Goal: Task Accomplishment & Management: Manage account settings

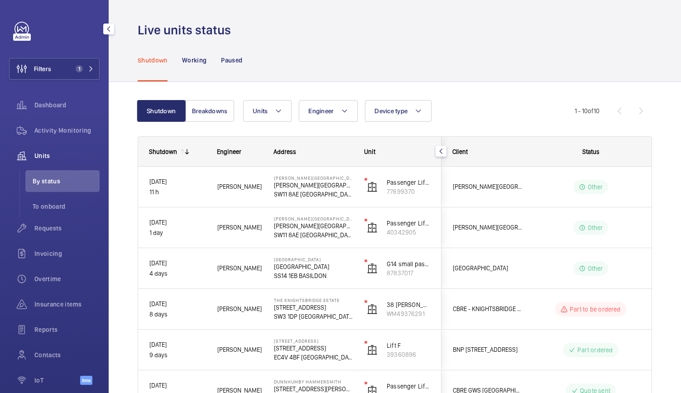
scroll to position [45, 0]
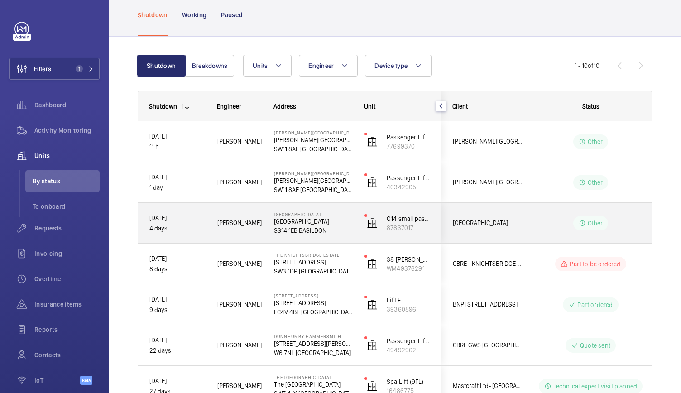
click at [349, 237] on div "[GEOGRAPHIC_DATA]" at bounding box center [308, 223] width 90 height 41
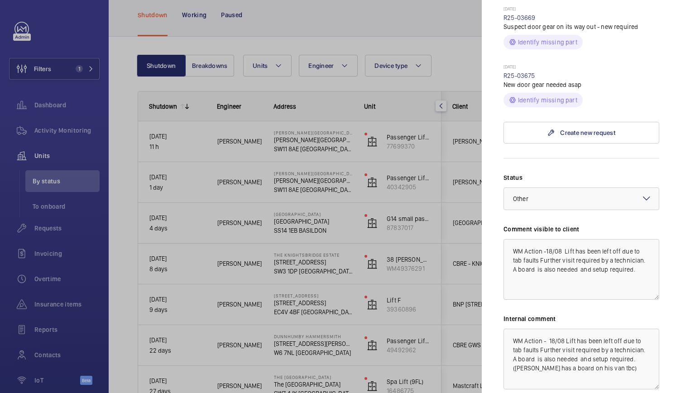
scroll to position [372, 0]
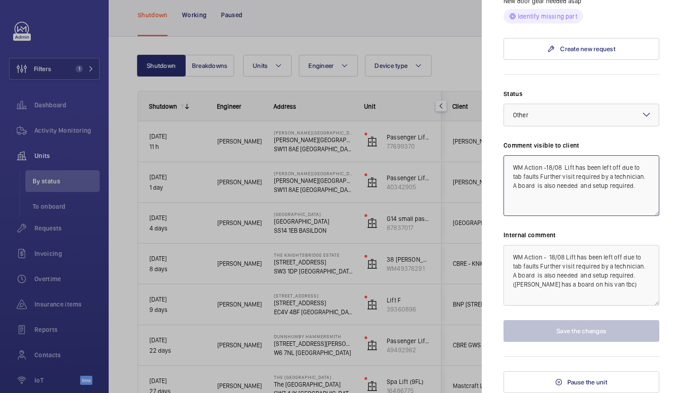
click at [551, 167] on textarea "WM Action -18/08 Lift has been left off due to tab faults Further visit require…" at bounding box center [581, 185] width 156 height 61
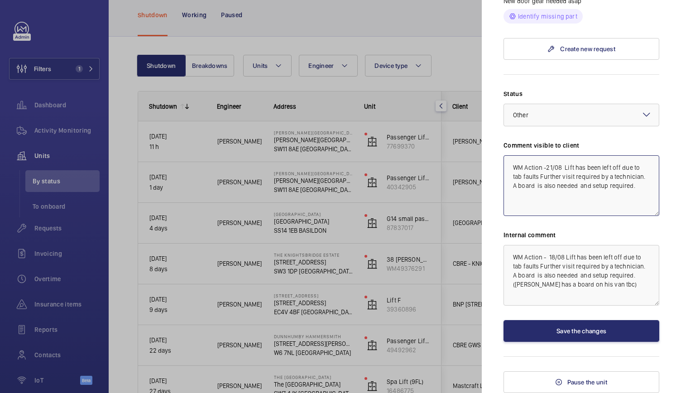
type textarea "WM Action -21/08 Lift has been left off due to tab faults Further visit require…"
click at [554, 258] on textarea "WM Action - 18/08 Lift has been left off due to tab faults Further visit requir…" at bounding box center [581, 275] width 156 height 61
click at [602, 287] on textarea "WM Action - 21/08 Lift has been left off due to tab faults Further visit requir…" at bounding box center [581, 275] width 156 height 61
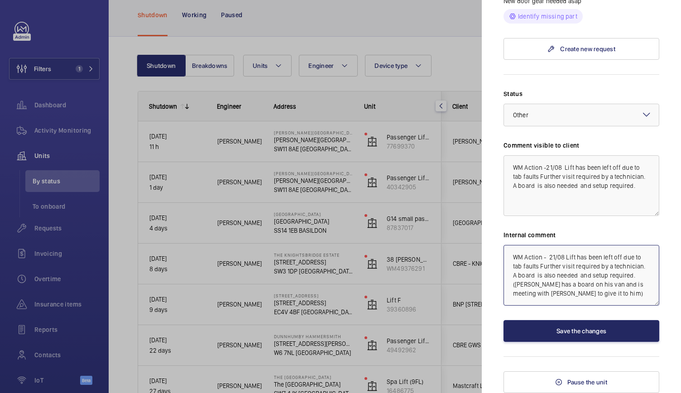
type textarea "WM Action - 21/08 Lift has been left off due to tab faults Further visit requir…"
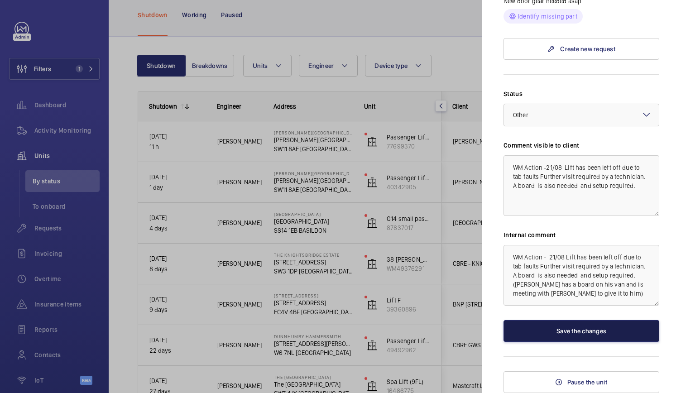
click at [569, 325] on button "Save the changes" at bounding box center [581, 331] width 156 height 22
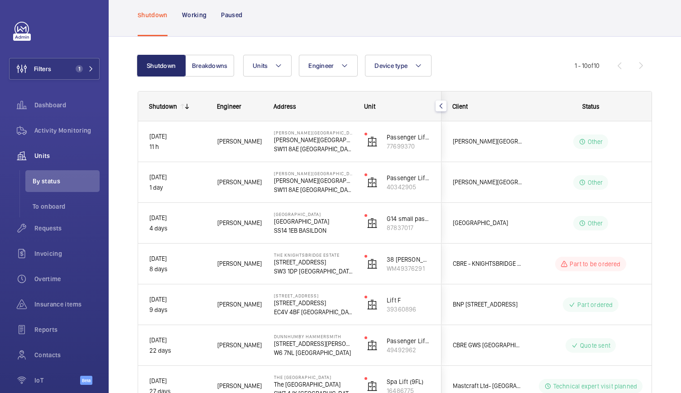
scroll to position [0, 0]
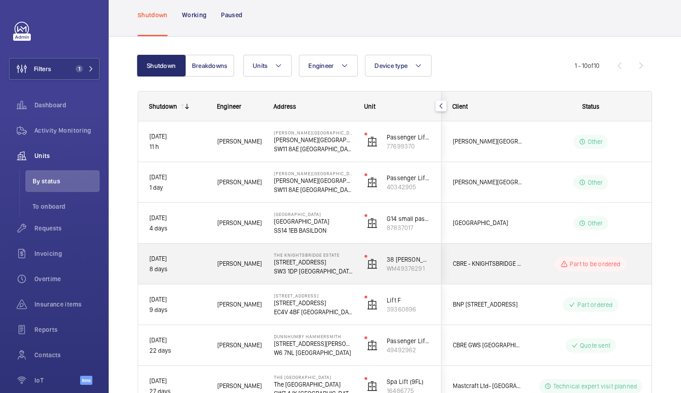
click at [349, 269] on p "SW3 1DP [GEOGRAPHIC_DATA]" at bounding box center [313, 271] width 79 height 9
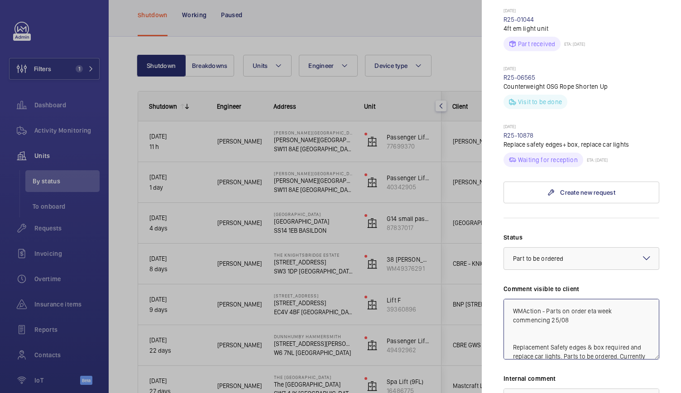
click at [546, 299] on textarea "WMAction - Parts on order eta week commencing 25/08 Replacement Safety edges & …" at bounding box center [581, 329] width 156 height 61
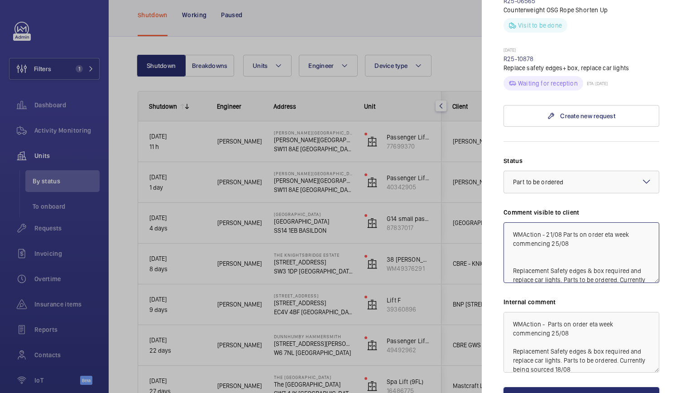
scroll to position [423, 0]
type textarea "WMAction - 21/08 Parts on order eta week commencing 25/08 Replacement Safety ed…"
click at [545, 311] on textarea "WMAction - Parts on order eta week commencing 25/08 Replacement Safety edges & …" at bounding box center [581, 341] width 156 height 61
type textarea "WMAction - 21/08 Parts on order eta week commencing 25/08 Replacement Safety ed…"
click at [538, 368] on div "Status Select a status × Part to be ordered × Comment visible to client WMActio…" at bounding box center [581, 282] width 156 height 253
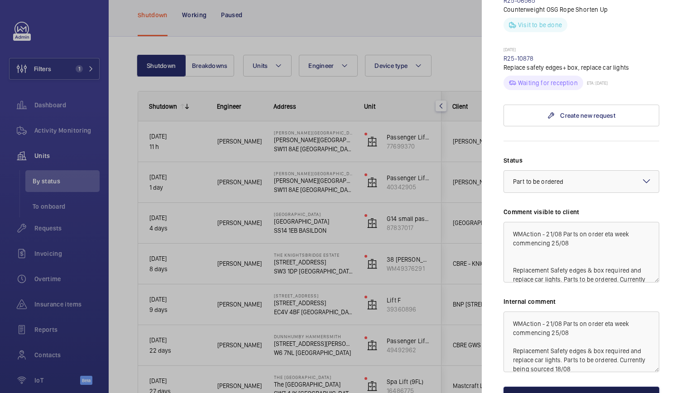
click at [536, 387] on button "Save the changes" at bounding box center [581, 398] width 156 height 22
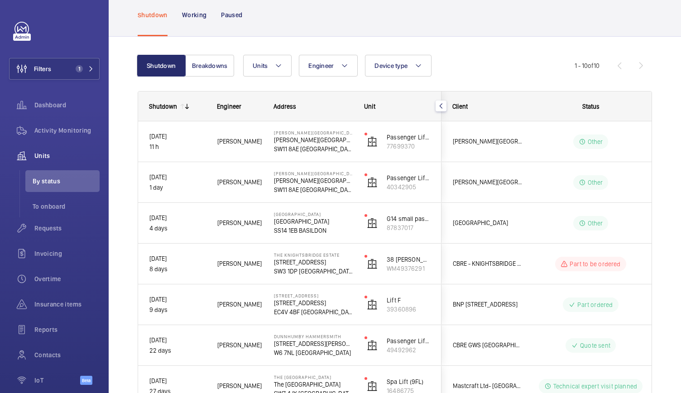
scroll to position [0, 0]
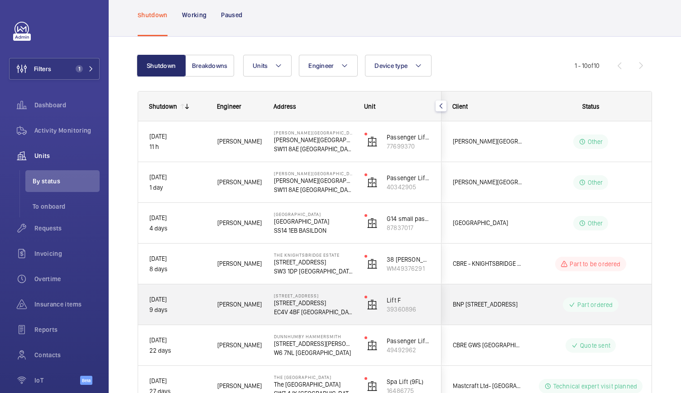
click at [349, 310] on p "EC4V 4BF [GEOGRAPHIC_DATA]" at bounding box center [313, 311] width 79 height 9
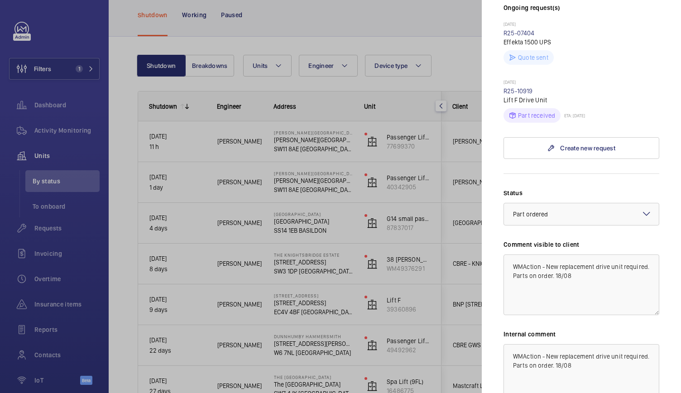
scroll to position [277, 0]
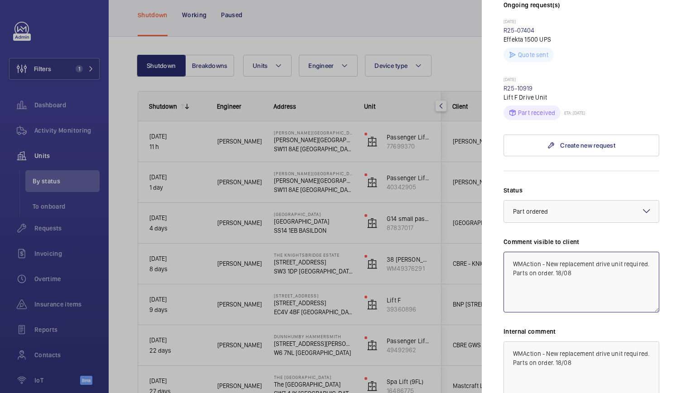
click at [595, 259] on textarea "WMAction - New replacement drive unit required. Parts on order. 18/08" at bounding box center [581, 282] width 156 height 61
drag, startPoint x: 550, startPoint y: 256, endPoint x: 511, endPoint y: 244, distance: 41.0
click at [511, 252] on textarea "WMAction - 21/08 Technician on site 21/08 to fit drive unit." at bounding box center [581, 282] width 156 height 61
type textarea "WMAction - 21/08 Technician on site 21/08 to fit drive unit."
drag, startPoint x: 598, startPoint y: 353, endPoint x: 498, endPoint y: 332, distance: 102.6
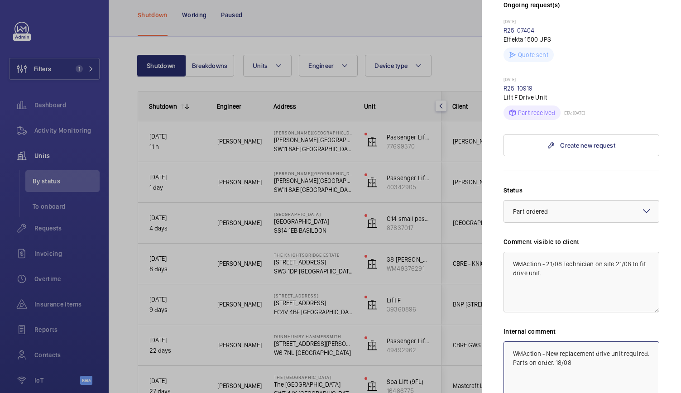
click at [498, 332] on mat-sidenav "Stopped unit [STREET_ADDRESS] [STREET_ADDRESS][GEOGRAPHIC_DATA] BNP [STREET_ADD…" at bounding box center [581, 196] width 199 height 393
paste textarea "WMAction - 21/08 Technician on site 21/08 to fit drive unit."
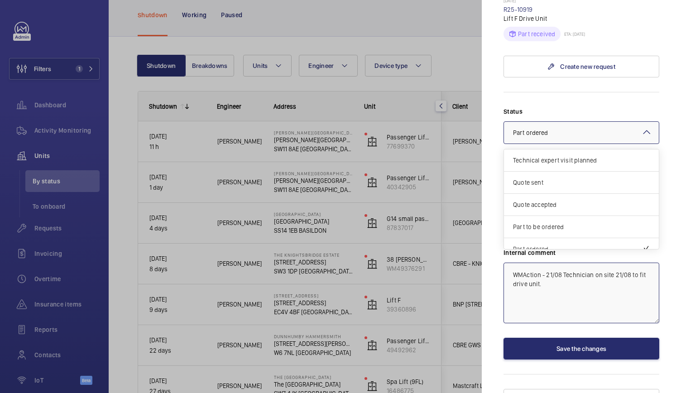
click at [556, 128] on div "× Part ordered" at bounding box center [542, 132] width 58 height 9
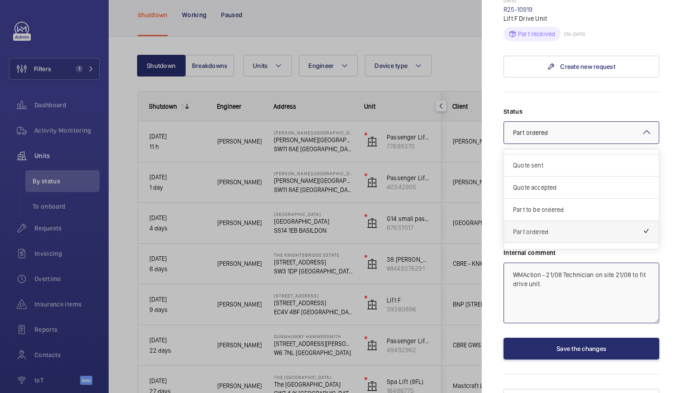
scroll to position [0, 0]
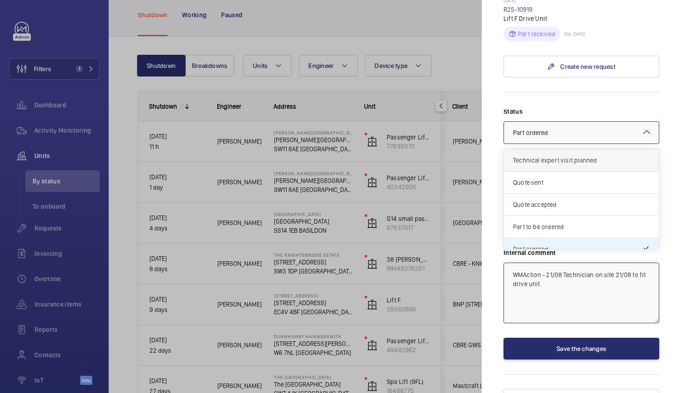
click at [554, 156] on span "Technical expert visit planned" at bounding box center [581, 160] width 137 height 9
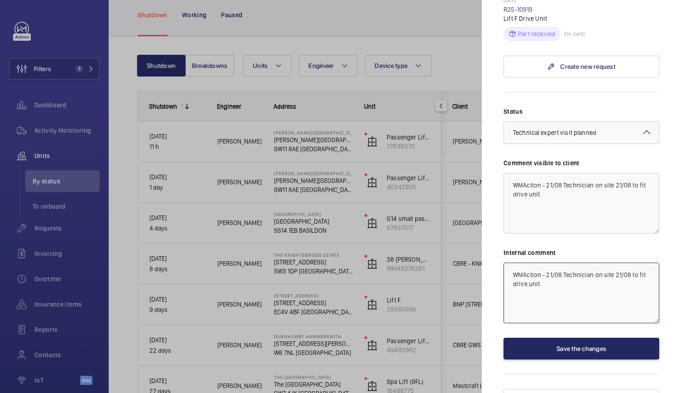
type textarea "WMAction - 21/08 Technician on site 21/08 to fit drive unit."
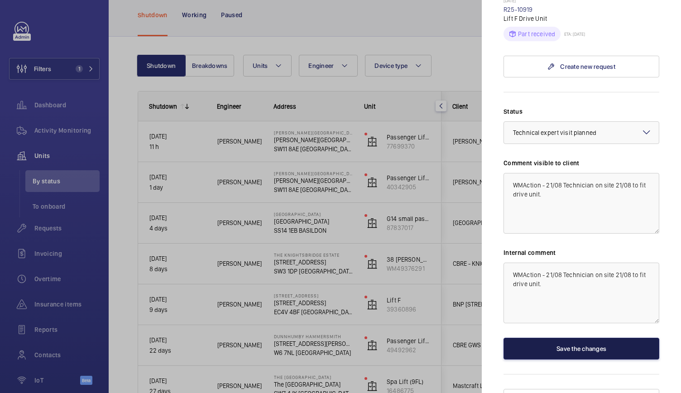
click at [570, 338] on button "Save the changes" at bounding box center [581, 349] width 156 height 22
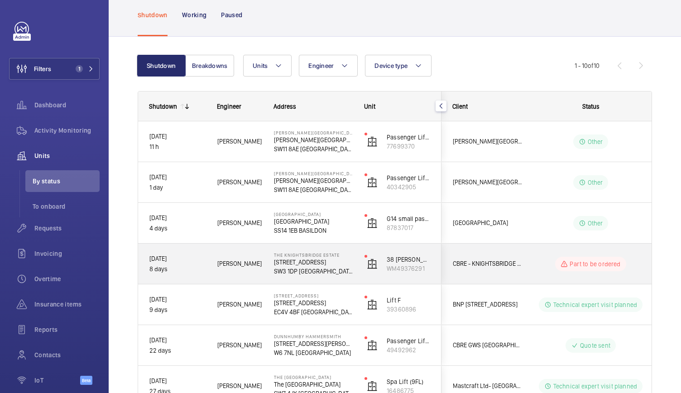
scroll to position [118, 0]
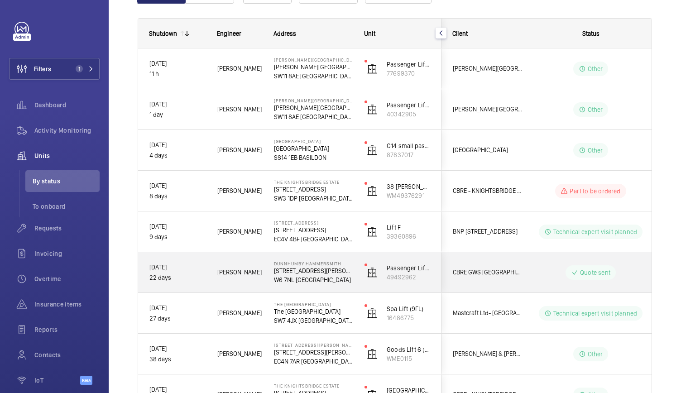
click at [347, 275] on p "W6 7NL [GEOGRAPHIC_DATA]" at bounding box center [313, 279] width 79 height 9
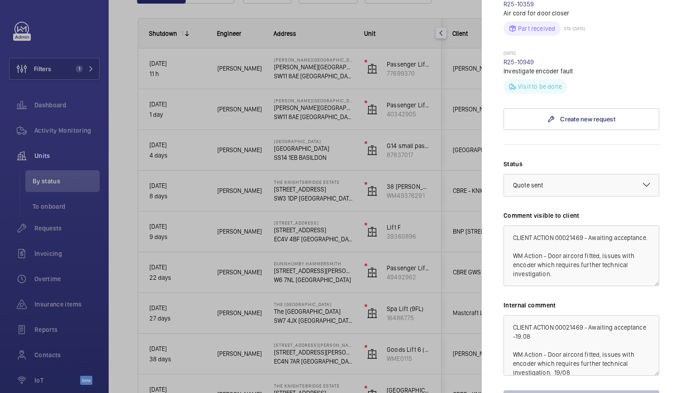
scroll to position [322, 0]
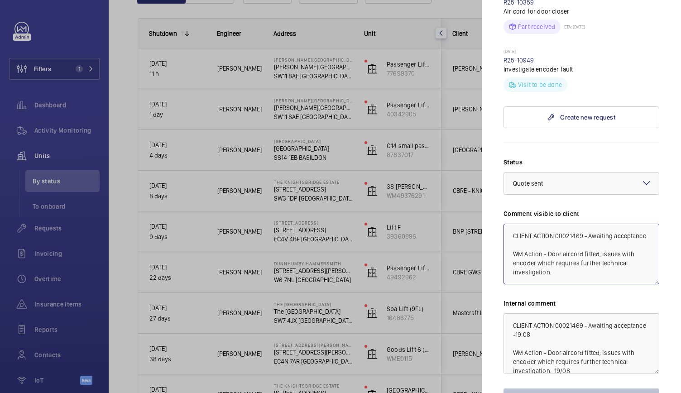
click at [572, 230] on textarea "CLIENT ACTION 00021469 - Awaiting acceptance. WM Action - Door aircord fitted, …" at bounding box center [581, 254] width 156 height 61
click at [512, 224] on textarea "CLIENT ACTION 00021469 - Awaiting acceptance. WM Action - Door aircord fitted, …" at bounding box center [581, 254] width 156 height 61
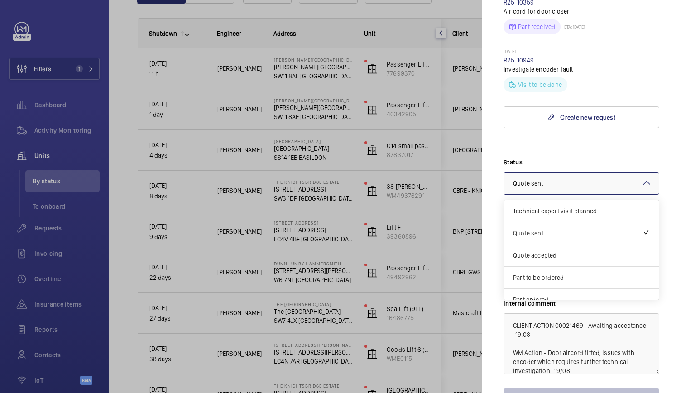
click at [526, 172] on div at bounding box center [581, 183] width 155 height 22
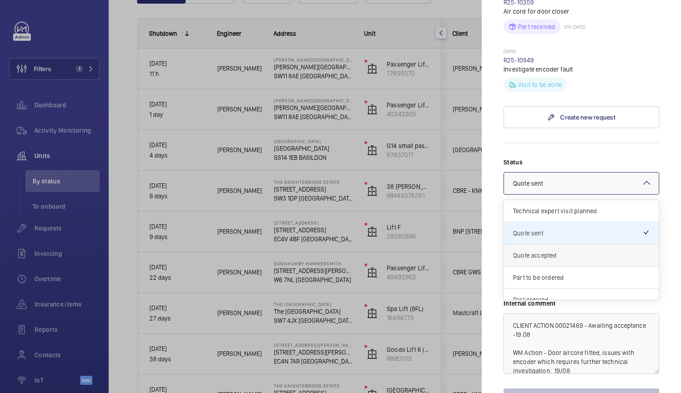
click at [533, 244] on div "Quote accepted" at bounding box center [581, 255] width 155 height 22
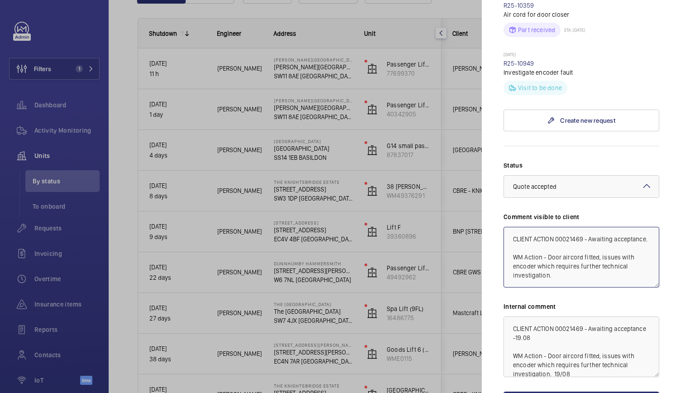
scroll to position [324, 0]
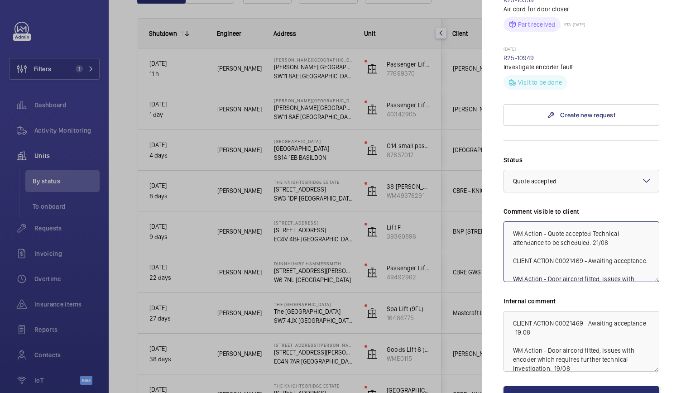
drag, startPoint x: 614, startPoint y: 226, endPoint x: 505, endPoint y: 217, distance: 109.0
click at [505, 221] on textarea "WM Action - Quote accepted Technical attendance to be scheduled. 21/08 CLIENT A…" at bounding box center [581, 251] width 156 height 61
type textarea "WM Action - Quote accepted Technical attendance to be scheduled. 21/08 CLIENT A…"
click at [512, 311] on textarea "CLIENT ACTION 00021469 - Awaiting acceptance -19.08 WM Action - Door aircord fi…" at bounding box center [581, 341] width 156 height 61
paste textarea "WM Action - Quote accepted Technical attendance to be scheduled. 21/08"
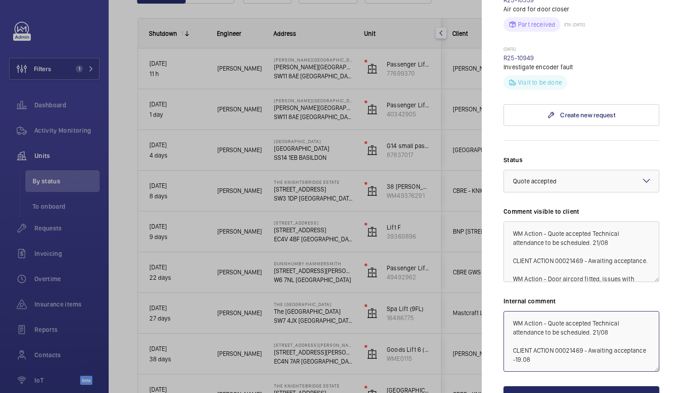
type textarea "WM Action - Quote accepted Technical attendance to be scheduled. 21/08 CLIENT A…"
click at [548, 386] on button "Save the changes" at bounding box center [581, 397] width 156 height 22
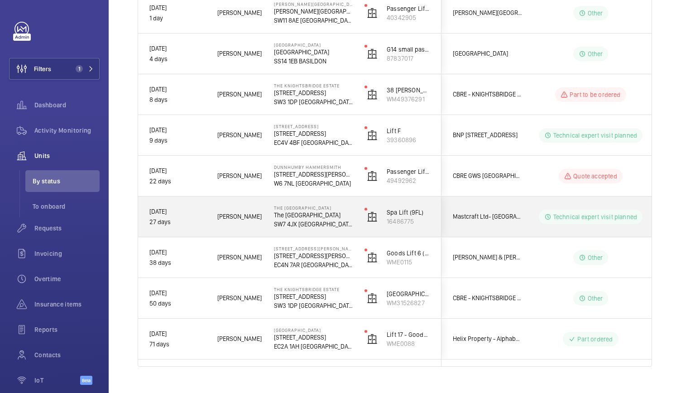
scroll to position [216, 0]
click at [347, 220] on p "SW7 4JX [GEOGRAPHIC_DATA]" at bounding box center [313, 222] width 79 height 9
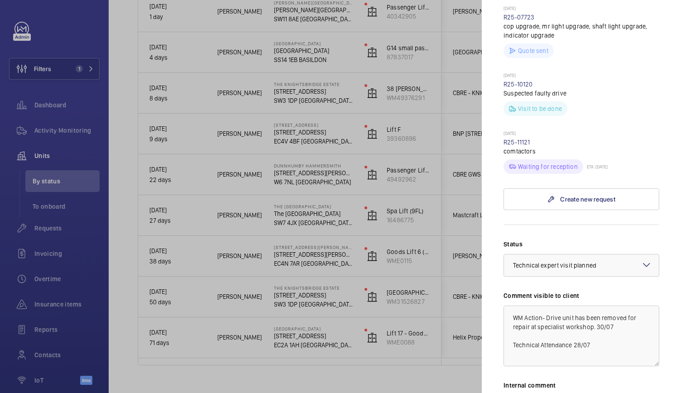
scroll to position [406, 0]
click at [544, 305] on textarea "WM Action- Drive unit has been removed for repair at specialist workshop. 30/07…" at bounding box center [581, 335] width 156 height 61
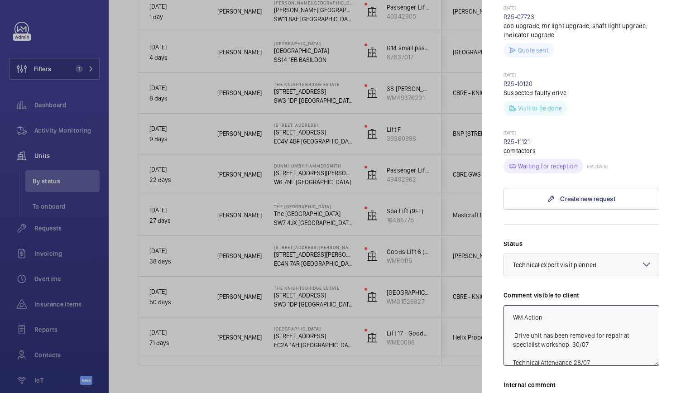
click at [553, 305] on textarea "WM Action- Drive unit has been removed for repair at specialist workshop. 30/07…" at bounding box center [581, 335] width 156 height 61
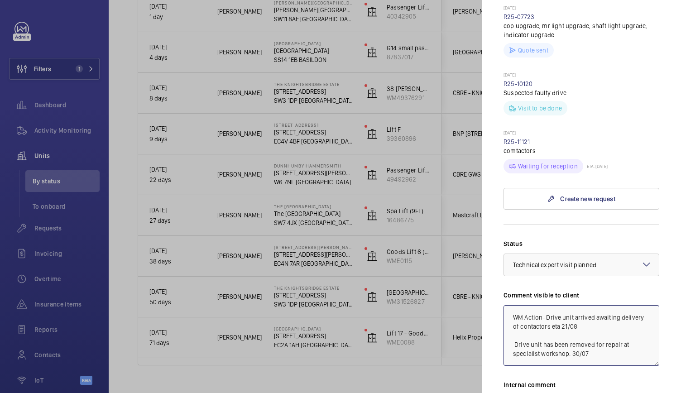
click at [546, 305] on textarea "WM Action- Drive unit arrived awaiting delivery of contactors eta 21/08 Drive u…" at bounding box center [581, 335] width 156 height 61
drag, startPoint x: 607, startPoint y: 312, endPoint x: 504, endPoint y: 297, distance: 104.3
click at [504, 305] on textarea "WM Action- 21/08 Drive unit arrived awaiting delivery of contactors eta 21/08 D…" at bounding box center [581, 335] width 156 height 61
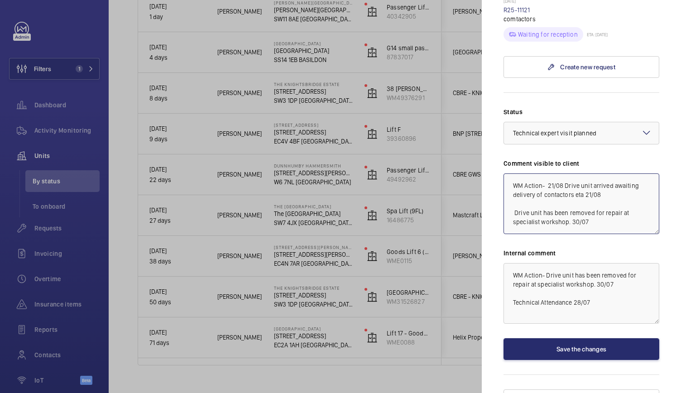
scroll to position [539, 0]
type textarea "WM Action- 21/08 Drive unit arrived awaiting delivery of contactors eta 21/08 D…"
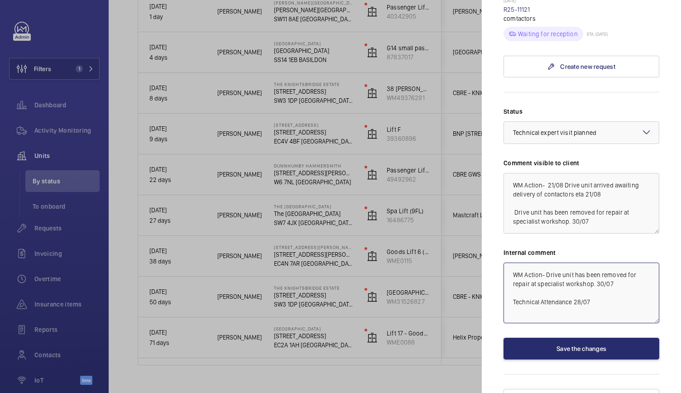
click at [546, 263] on textarea "WM Action- Drive unit has been removed for repair at specialist workshop. 30/07…" at bounding box center [581, 293] width 156 height 61
paste textarea "WM Action- 21/08 Drive unit arrived awaiting delivery of contactors eta 21/08"
drag, startPoint x: 545, startPoint y: 256, endPoint x: 480, endPoint y: 259, distance: 64.4
click at [480, 259] on mat-sidenav-container "Filters 1 Dashboard Activity Monitoring Units By status To onboard Requests Inv…" at bounding box center [340, 196] width 681 height 393
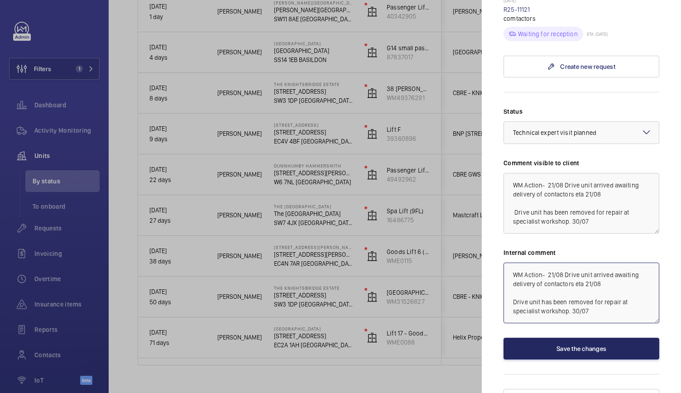
type textarea "WM Action- 21/08 Drive unit arrived awaiting delivery of contactors eta 21/08 D…"
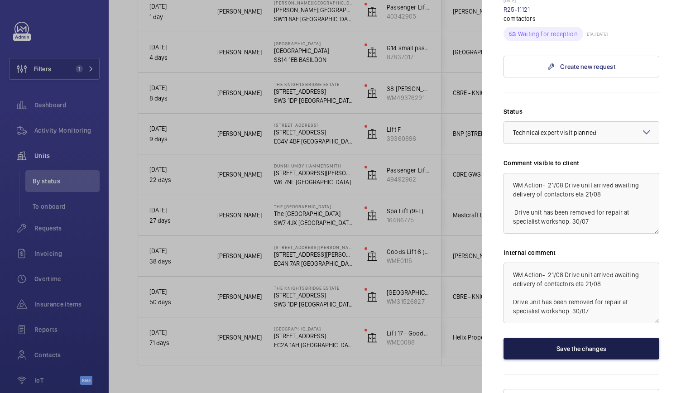
click at [555, 338] on button "Save the changes" at bounding box center [581, 349] width 156 height 22
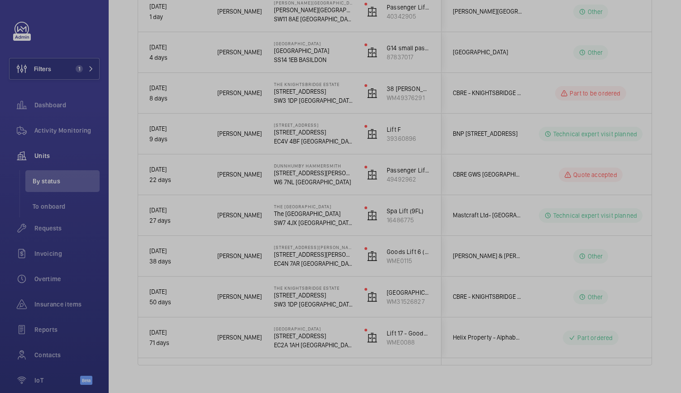
scroll to position [0, 0]
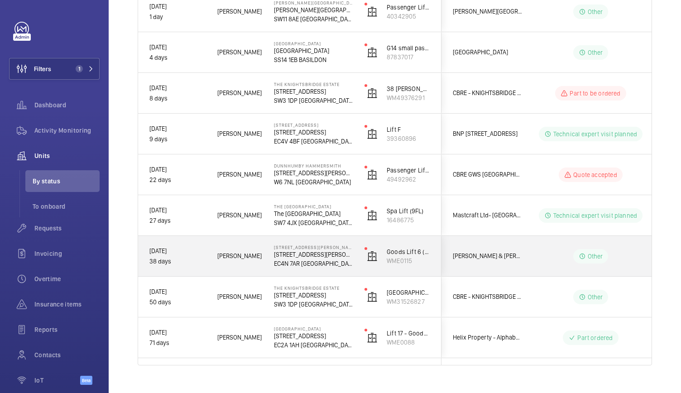
click at [344, 247] on p "[STREET_ADDRESS][PERSON_NAME]" at bounding box center [313, 246] width 79 height 5
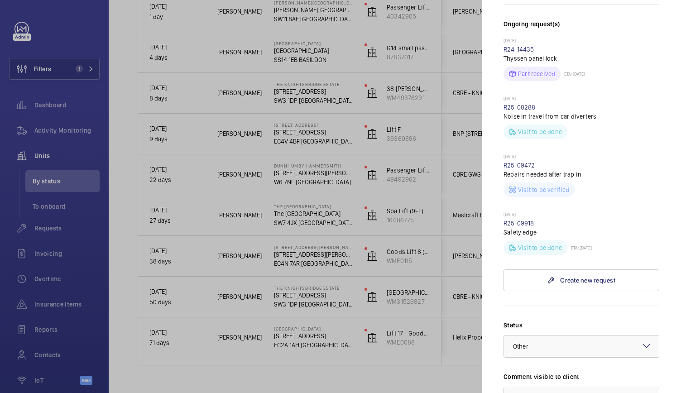
scroll to position [305, 0]
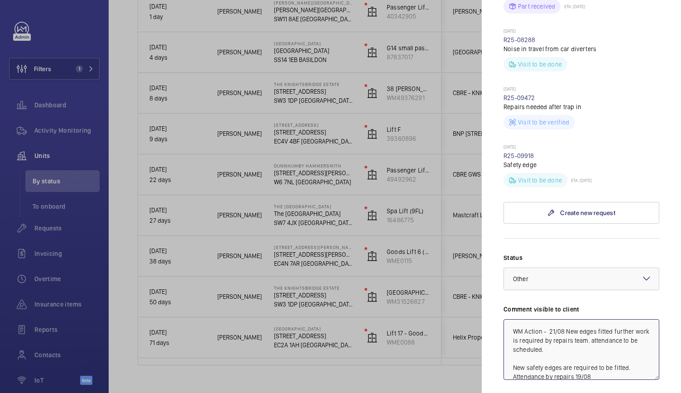
scroll to position [371, 0]
drag, startPoint x: 560, startPoint y: 285, endPoint x: 513, endPoint y: 256, distance: 55.3
click at [513, 304] on div "Comment visible to client WM Action - 21/08 New edges fitted further work is re…" at bounding box center [581, 341] width 156 height 75
type textarea "WM Action - 21/08 New edges fitted further work is required by repairs team. at…"
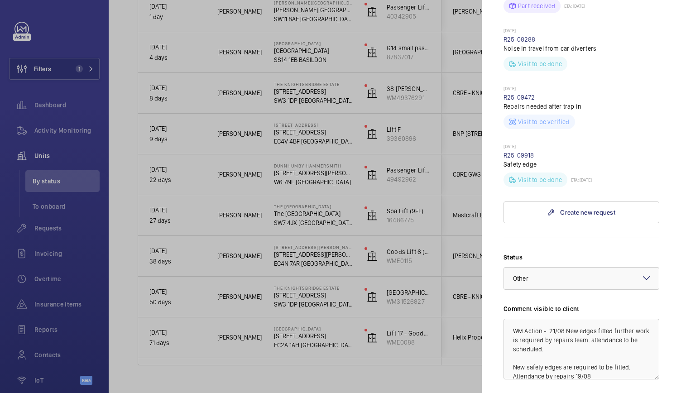
paste textarea "WM Action - 21/08 New edges fitted further work is required by repairs team. at…"
drag, startPoint x: 546, startPoint y: 360, endPoint x: 497, endPoint y: 354, distance: 48.8
click at [497, 354] on mat-sidenav "Stopped [STREET_ADDRESS][PERSON_NAME][PERSON_NAME] [PERSON_NAME] & [PERSON_NAME…" at bounding box center [581, 196] width 199 height 393
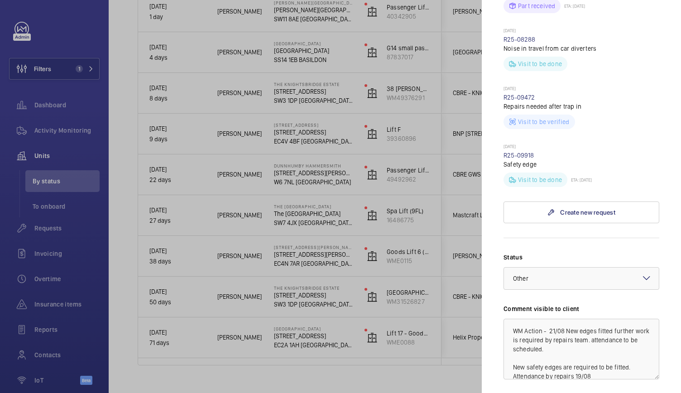
scroll to position [472, 0]
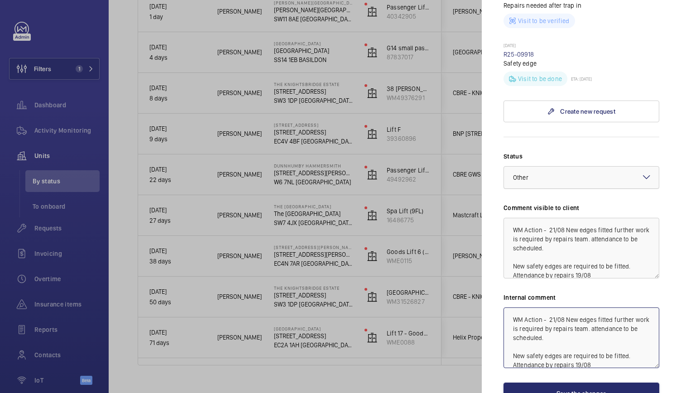
click at [565, 167] on div at bounding box center [581, 178] width 155 height 22
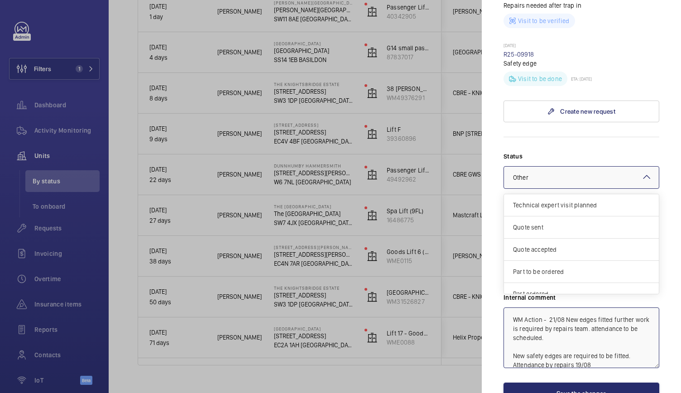
scroll to position [76, 0]
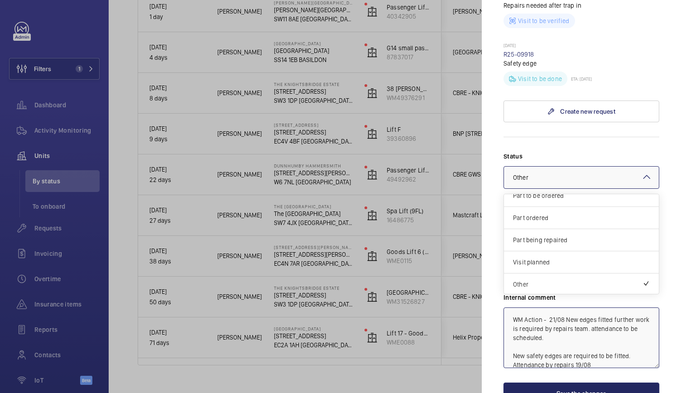
type textarea "WM Action - 21/08 New edges fitted further work is required by repairs team. at…"
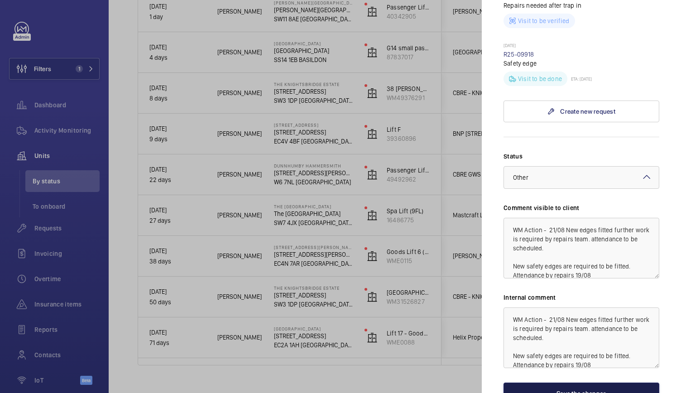
click at [561, 383] on button "Save the changes" at bounding box center [581, 394] width 156 height 22
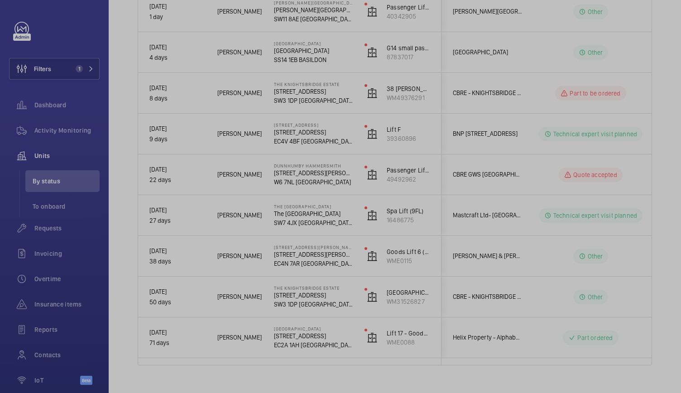
scroll to position [0, 0]
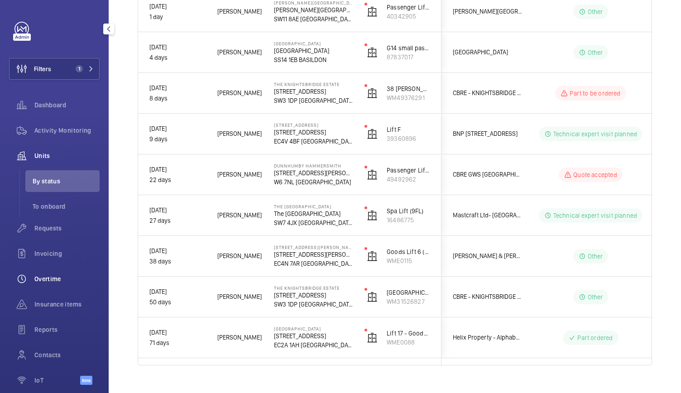
click at [91, 275] on span "Overtime" at bounding box center [66, 278] width 65 height 9
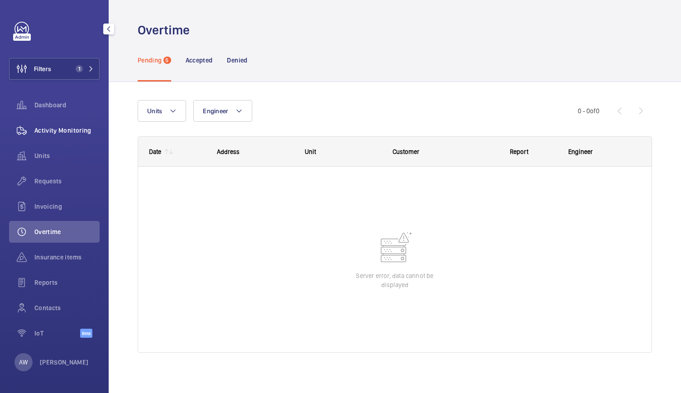
click at [66, 125] on div "Activity Monitoring" at bounding box center [54, 131] width 91 height 22
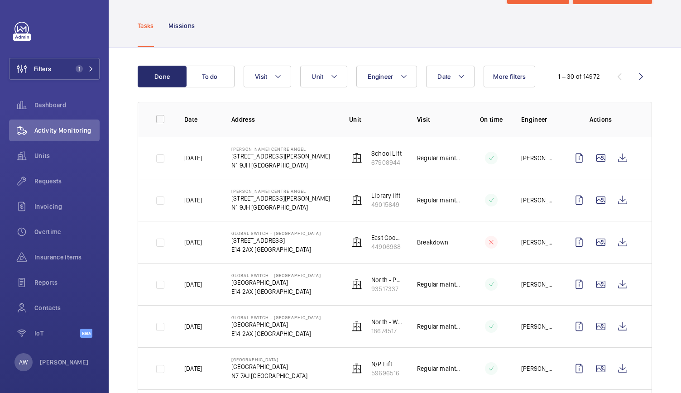
scroll to position [40, 0]
click at [38, 153] on span "Units" at bounding box center [66, 155] width 65 height 9
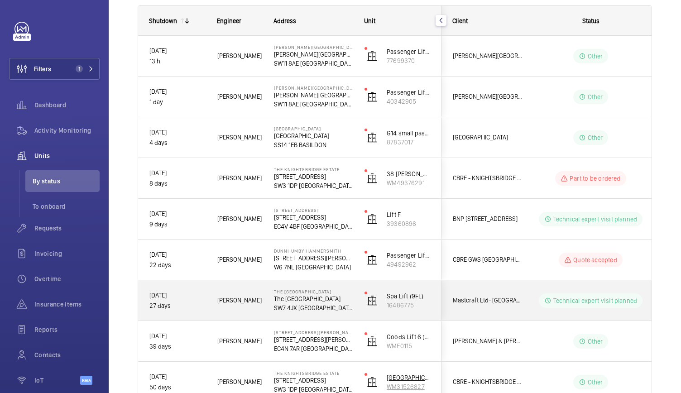
scroll to position [149, 0]
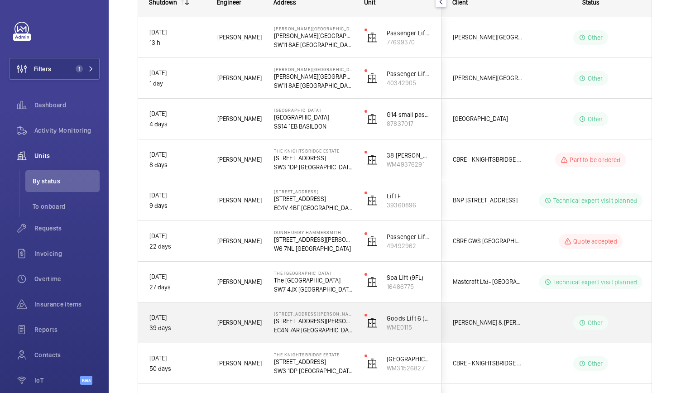
click at [307, 323] on p "[STREET_ADDRESS][PERSON_NAME]" at bounding box center [313, 320] width 79 height 9
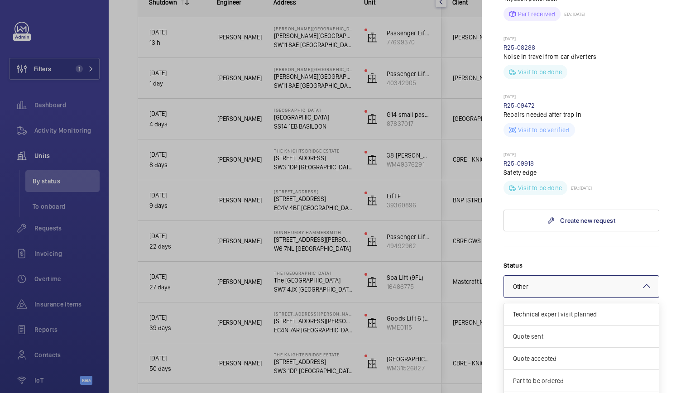
scroll to position [76, 0]
click at [642, 276] on div at bounding box center [581, 287] width 155 height 22
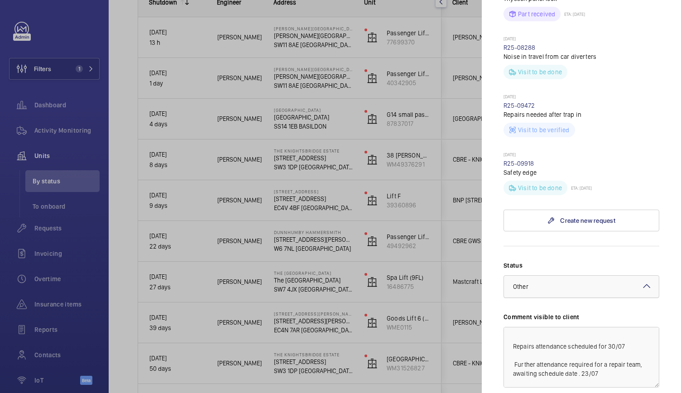
click at [642, 276] on div at bounding box center [581, 287] width 155 height 22
click at [631, 177] on div "Visit to be done ETA: [DATE]" at bounding box center [581, 186] width 156 height 18
drag, startPoint x: 328, startPoint y: 285, endPoint x: 253, endPoint y: 335, distance: 89.8
click at [253, 335] on div at bounding box center [340, 196] width 681 height 393
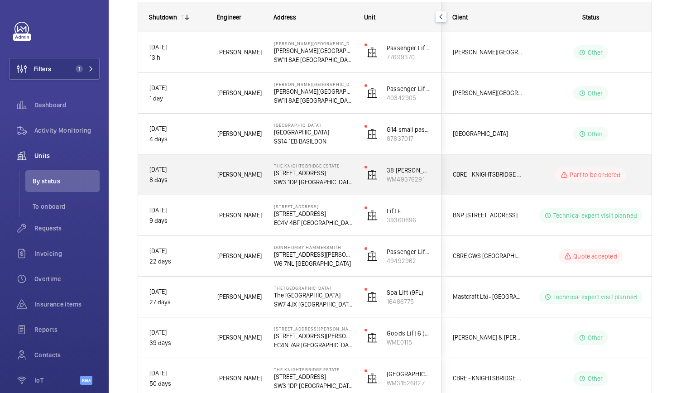
scroll to position [0, 0]
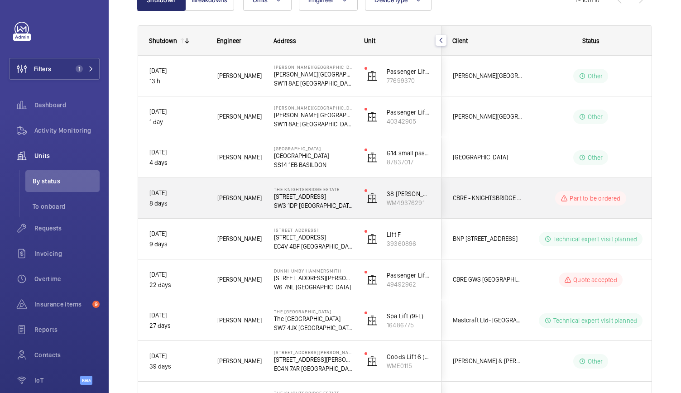
scroll to position [113, 0]
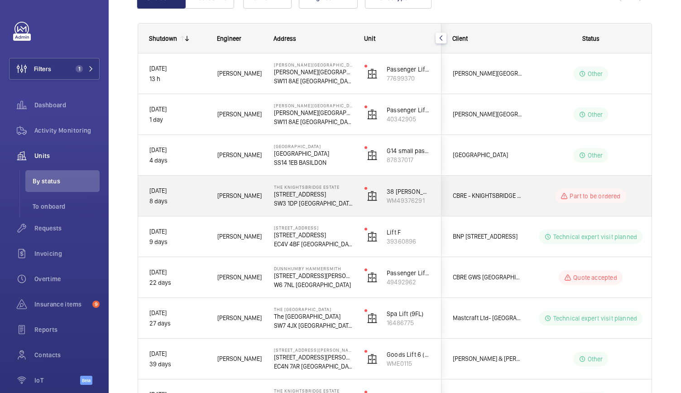
click at [264, 198] on div "The Knightsbridge Estate 55-57 Brompton Road SW3 1DP LONDON" at bounding box center [308, 196] width 90 height 41
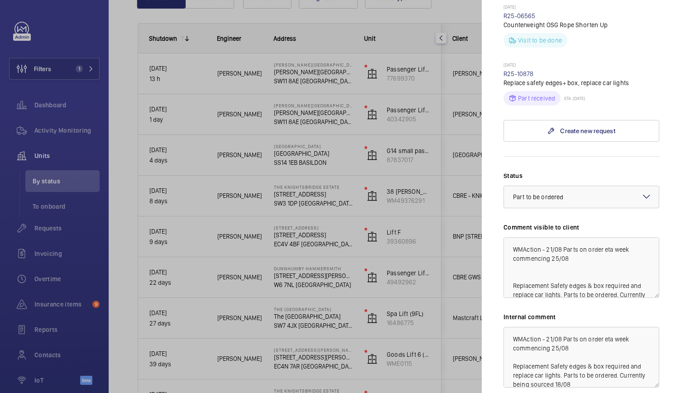
scroll to position [409, 0]
click at [545, 236] on textarea "WMAction - 21/08 Parts on order eta week commencing 25/08 Replacement Safety ed…" at bounding box center [581, 266] width 156 height 61
click at [562, 236] on textarea "WMAction - 21/08 Parts on order eta week commencing 25/08 Replacement Safety ed…" at bounding box center [581, 266] width 156 height 61
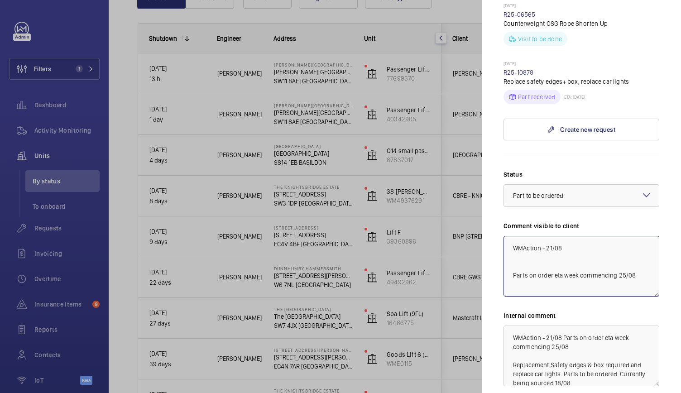
click at [566, 236] on textarea "WMAction - 21/08 Parts on order eta week commencing 25/08 Replacement Safety ed…" at bounding box center [581, 266] width 156 height 61
click at [588, 246] on textarea "WMAction - 21/08 Parts Arrived repair attendance 27/08 Parts on order eta week …" at bounding box center [581, 266] width 156 height 61
type textarea "WMAction - 21/08 Parts Arrived repair attendance 27/08 Parts on order eta week …"
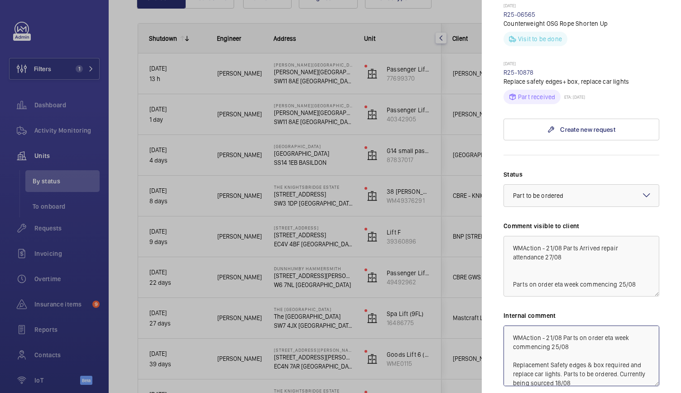
click at [546, 325] on textarea "WMAction - 21/08 Parts on order eta week commencing 25/08 Replacement Safety ed…" at bounding box center [581, 355] width 156 height 61
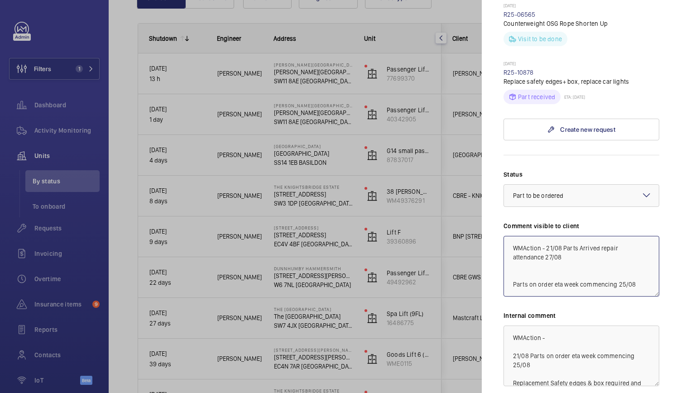
drag, startPoint x: 557, startPoint y: 244, endPoint x: 546, endPoint y: 225, distance: 22.3
click at [546, 236] on textarea "WMAction - 21/08 Parts Arrived repair attendance 27/08 Parts on order eta week …" at bounding box center [581, 266] width 156 height 61
click at [547, 236] on textarea "WMAction - 21/08 Parts Arrived repair attendance 27/08 Parts on order eta week …" at bounding box center [581, 266] width 156 height 61
drag, startPoint x: 547, startPoint y: 225, endPoint x: 565, endPoint y: 243, distance: 25.6
click at [565, 243] on textarea "WMAction - 21/08 Parts Arrived repair attendance 27/08 Parts on order eta week …" at bounding box center [581, 266] width 156 height 61
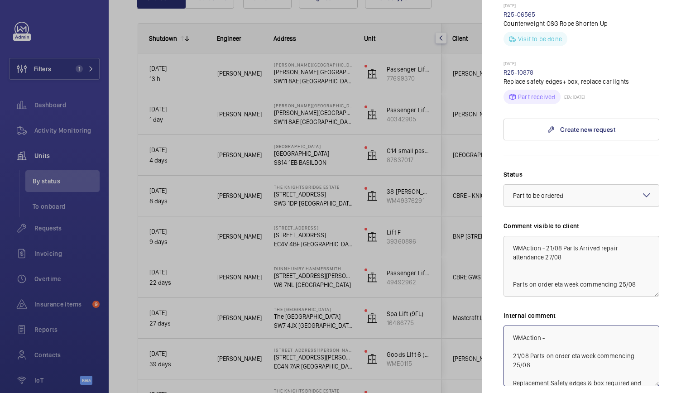
click at [549, 325] on textarea "WMAction - 21/08 Parts on order eta week commencing 25/08 Replacement Safety ed…" at bounding box center [581, 355] width 156 height 61
paste textarea "21/08 Parts Arrived repair attendance 27/08"
type textarea "WMAction - 21/08 Parts Arrived repair attendance 27/08 21/08 Parts on order eta…"
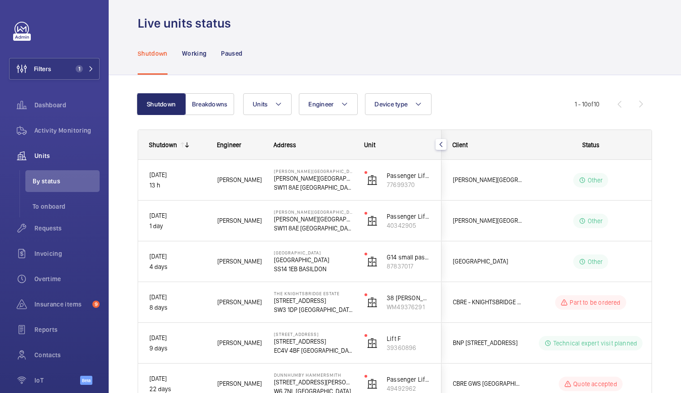
scroll to position [0, 0]
